Goal: Use online tool/utility: Utilize a website feature to perform a specific function

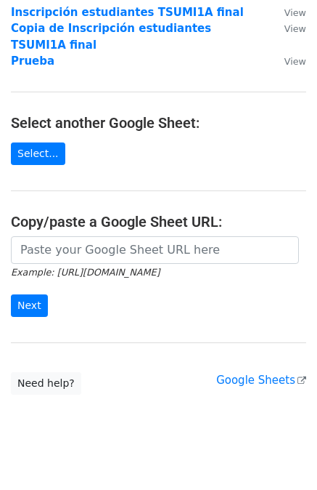
scroll to position [119, 0]
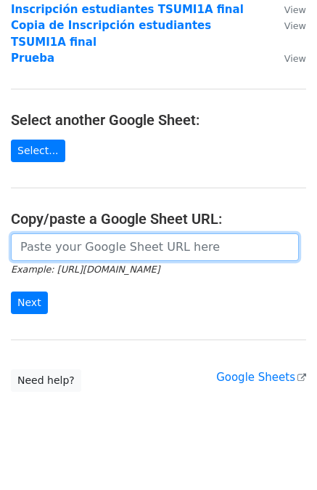
click at [36, 233] on input "url" at bounding box center [155, 247] width 288 height 28
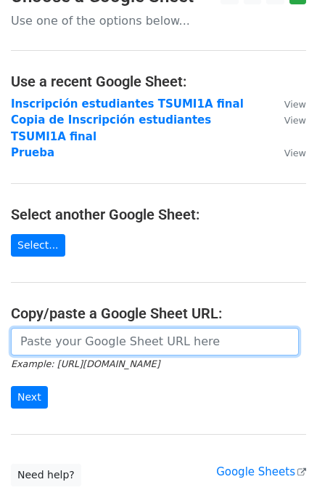
scroll to position [0, 0]
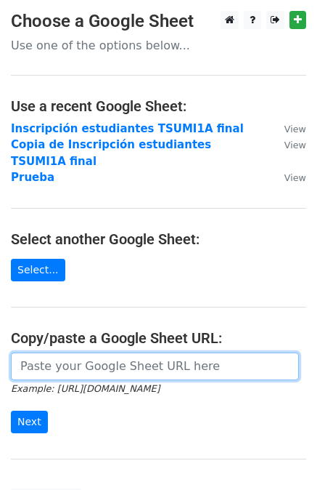
click at [36, 352] on input "url" at bounding box center [155, 366] width 288 height 28
paste input "[URL][DOMAIN_NAME]"
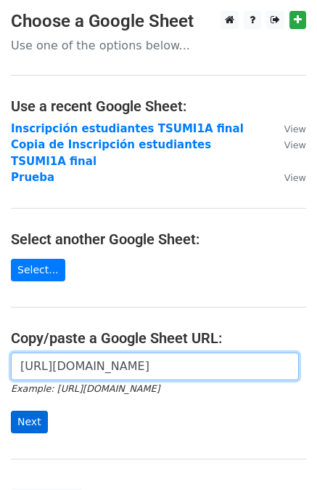
type input "[URL][DOMAIN_NAME]"
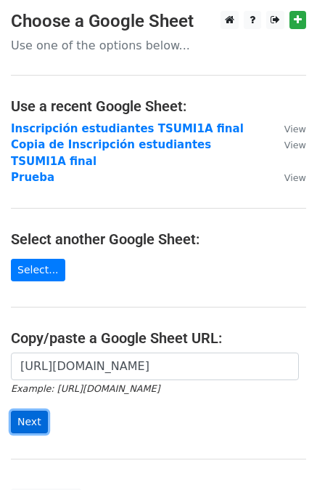
click at [37, 410] on input "Next" at bounding box center [29, 421] width 37 height 23
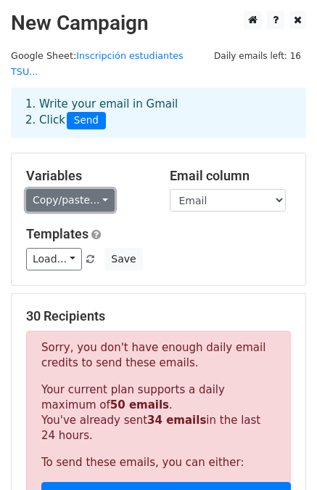
click at [94, 189] on link "Copy/paste..." at bounding box center [70, 200] width 89 height 23
